Goal: Task Accomplishment & Management: Complete application form

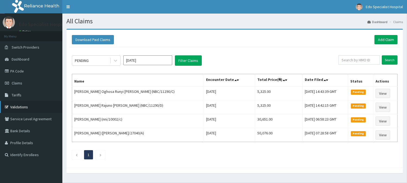
click at [36, 110] on link "Validations" at bounding box center [31, 107] width 62 height 12
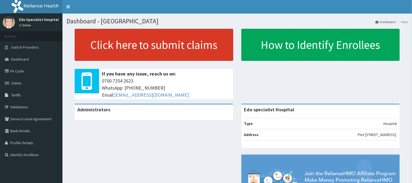
click at [117, 47] on link "Click here to submit claims" at bounding box center [154, 45] width 158 height 32
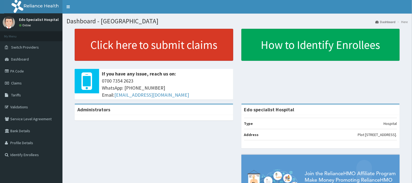
click at [117, 47] on link "Click here to submit claims" at bounding box center [154, 45] width 158 height 32
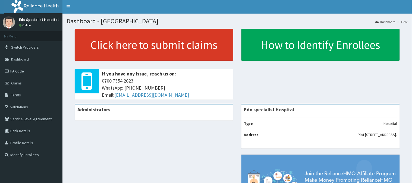
click at [117, 47] on link "Click here to submit claims" at bounding box center [154, 45] width 158 height 32
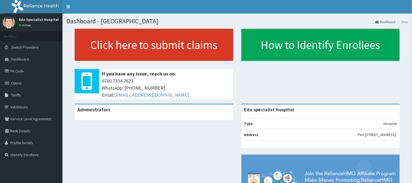
click at [117, 47] on link "Click here to submit claims" at bounding box center [154, 45] width 158 height 32
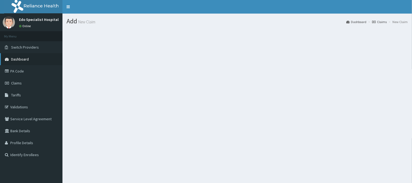
click at [18, 60] on span "Dashboard" at bounding box center [20, 59] width 18 height 5
click at [20, 61] on link "Dashboard" at bounding box center [31, 59] width 62 height 12
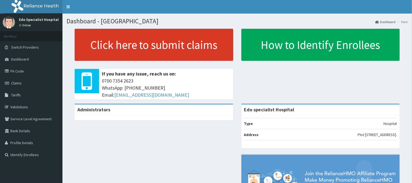
click at [123, 45] on link "Click here to submit claims" at bounding box center [154, 45] width 158 height 32
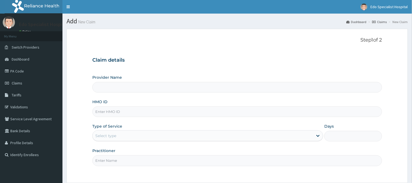
type input "Edo specialist Hospital"
